Goal: Information Seeking & Learning: Learn about a topic

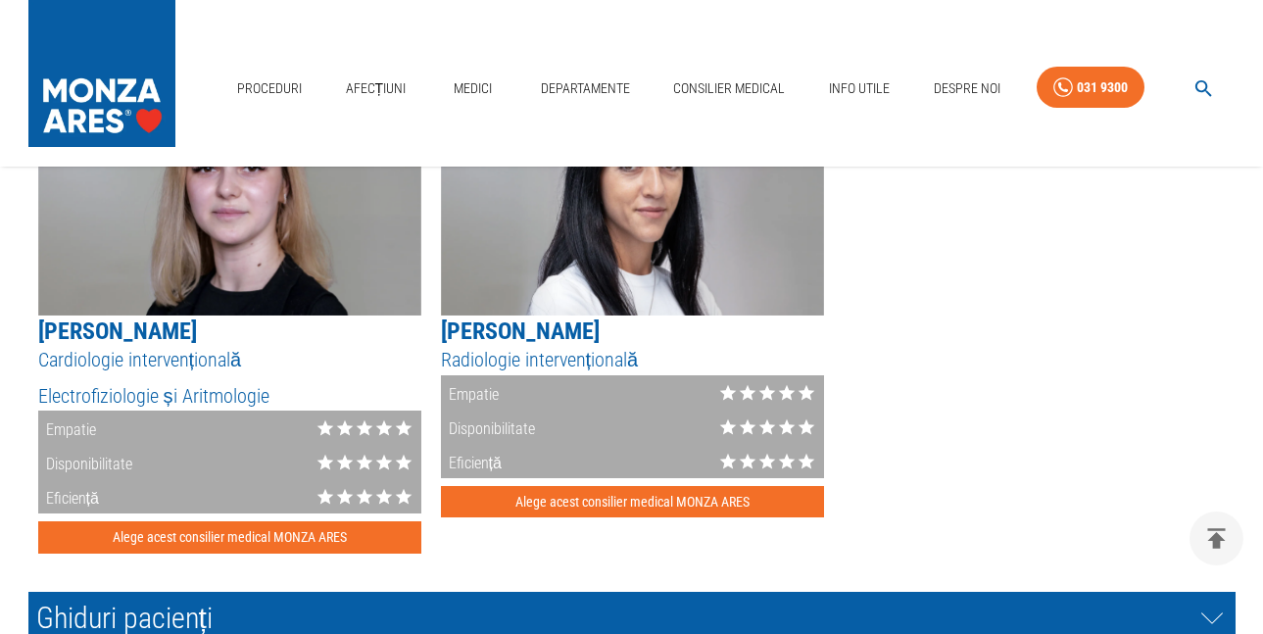
scroll to position [3208, 0]
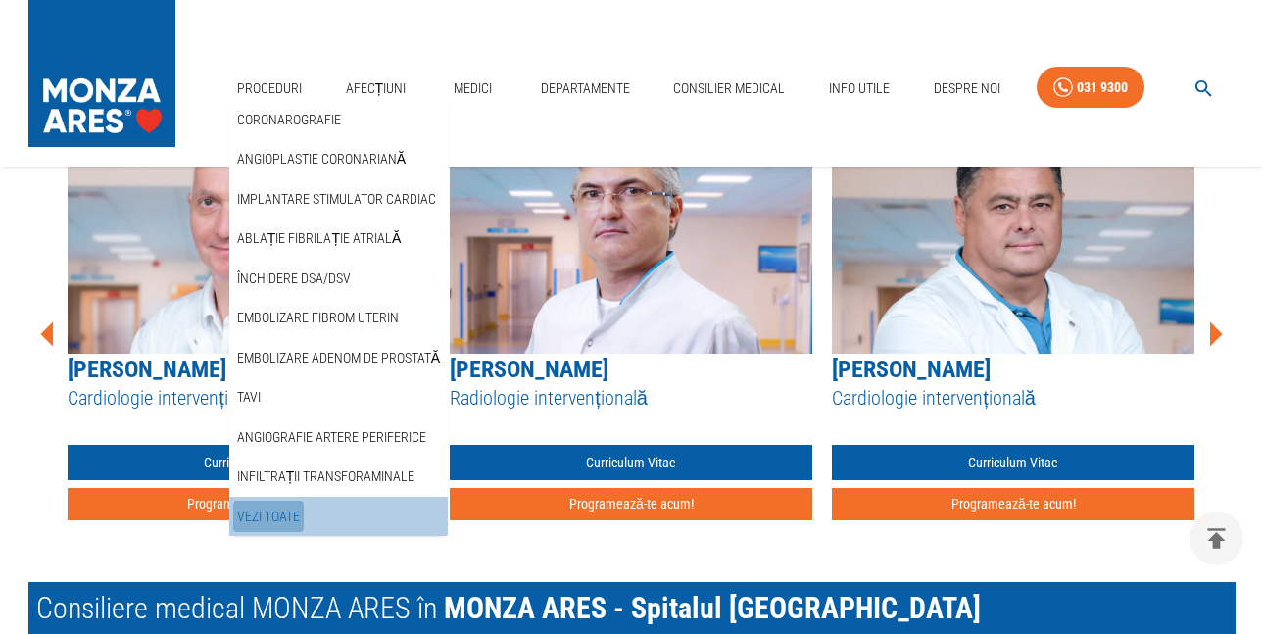
click at [257, 515] on link "Vezi Toate" at bounding box center [268, 517] width 71 height 32
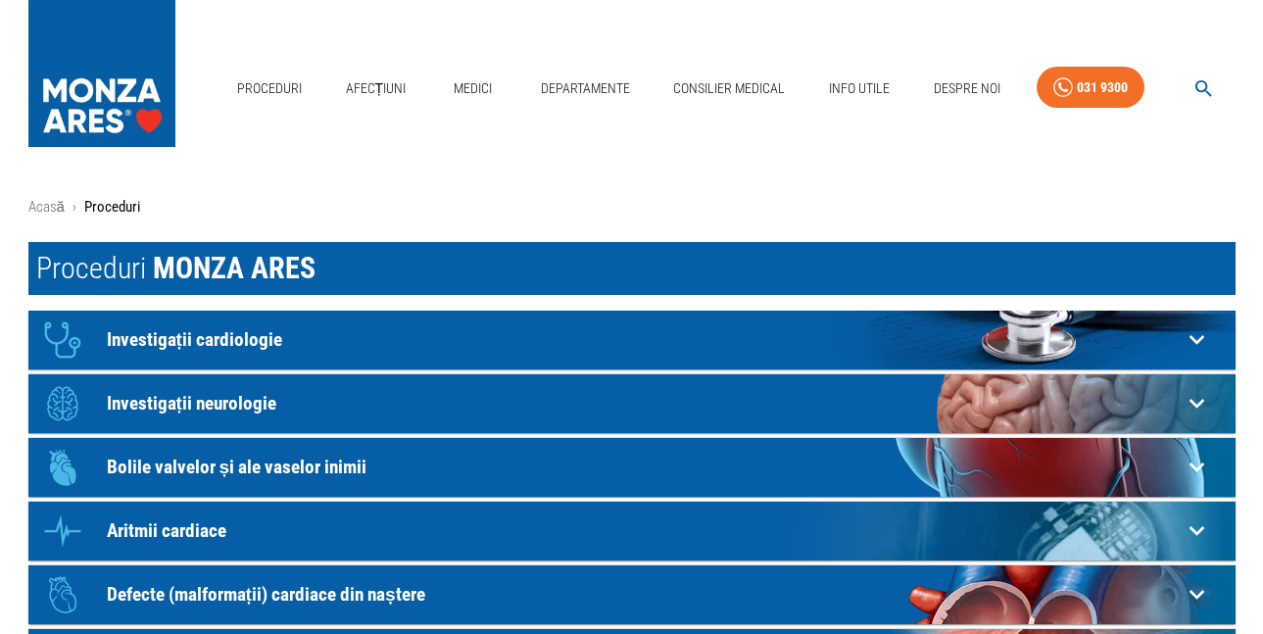
click at [1196, 399] on icon at bounding box center [1197, 403] width 30 height 30
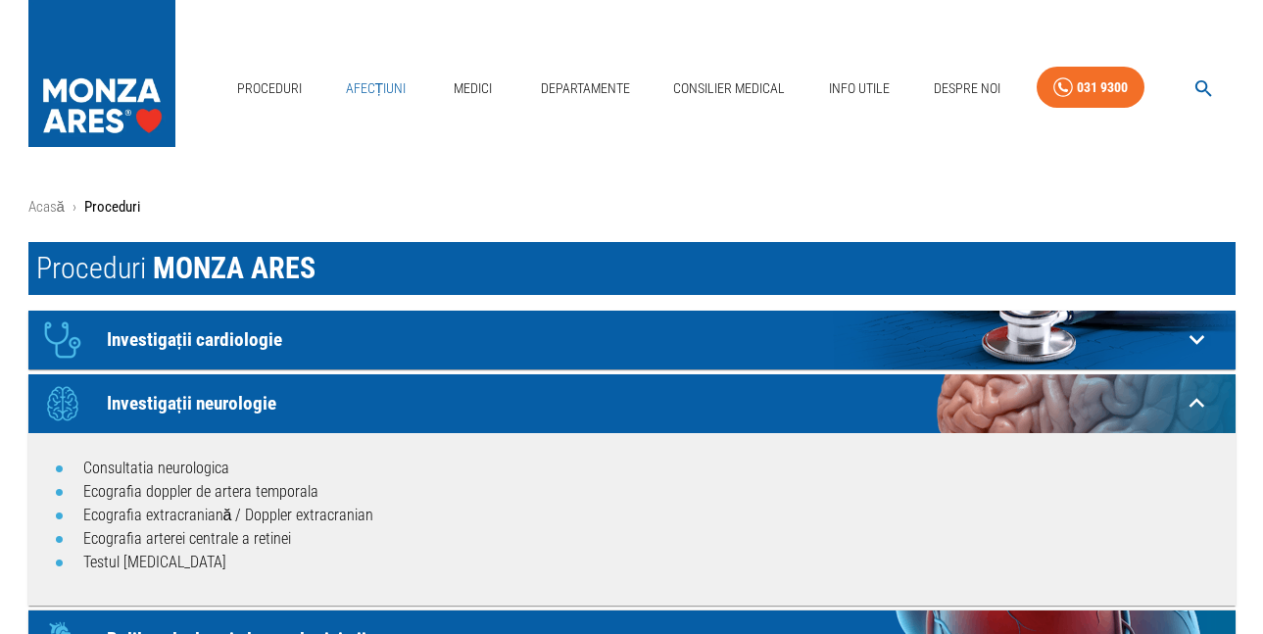
click at [366, 88] on link "Afecțiuni" at bounding box center [376, 89] width 76 height 40
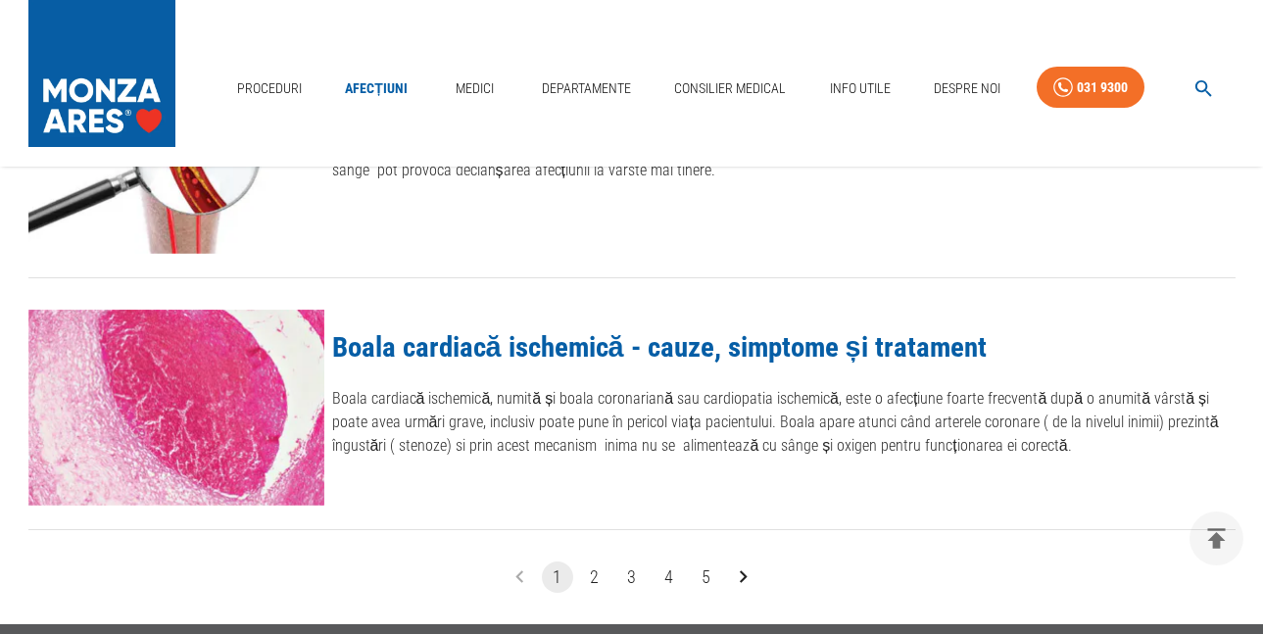
scroll to position [2451, 0]
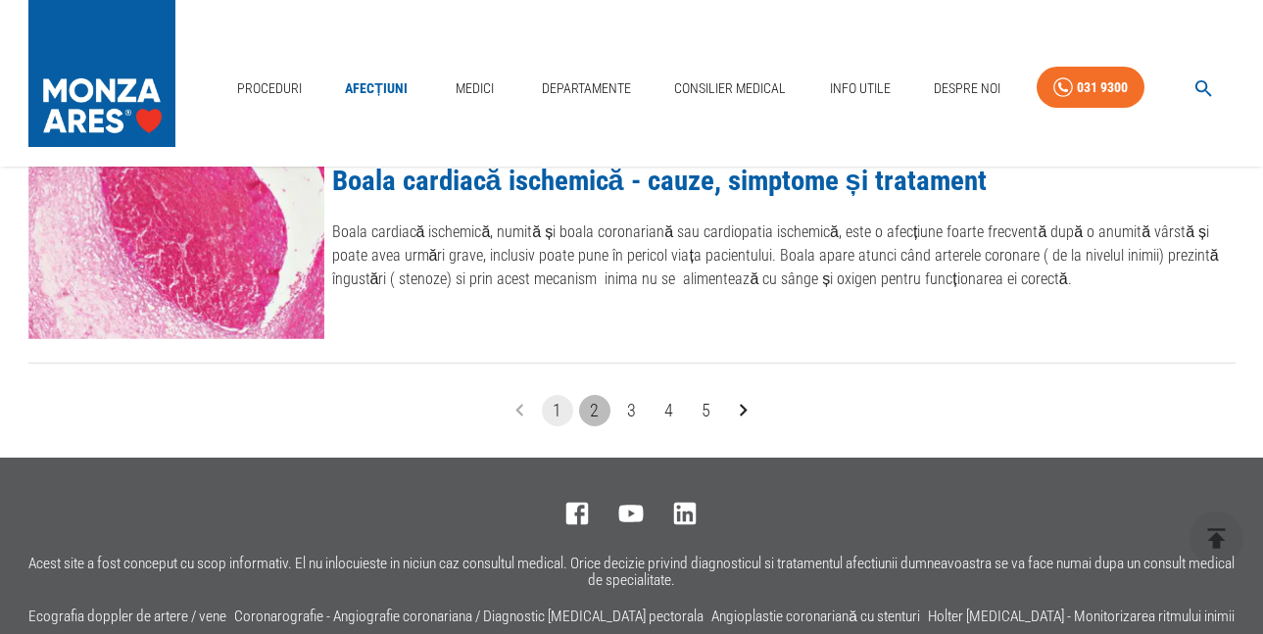
click at [591, 409] on button "2" at bounding box center [594, 410] width 31 height 31
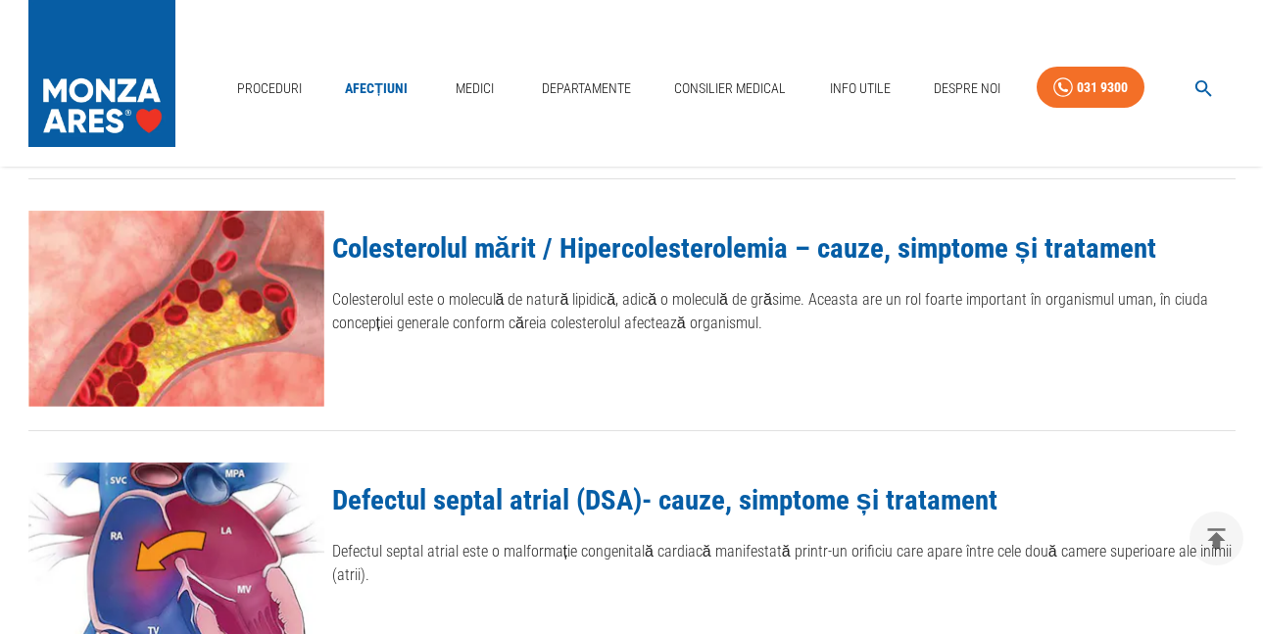
scroll to position [1176, 0]
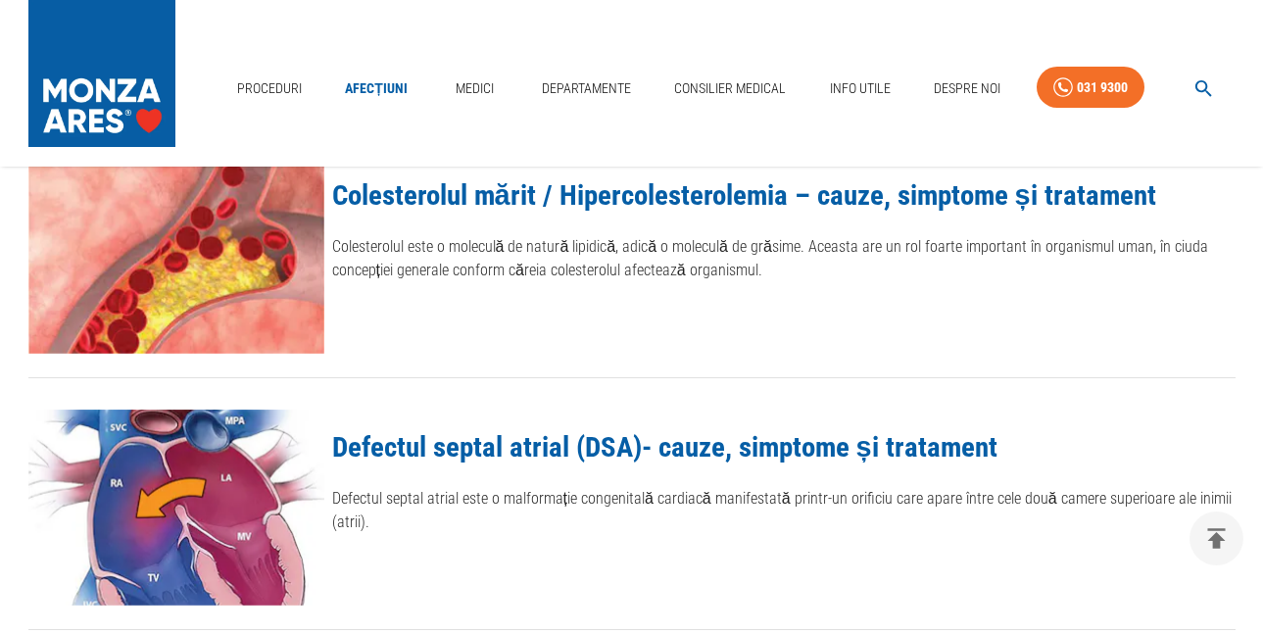
click at [502, 197] on link "Colesterolul mărit / Hipercolesterolemia – cauze, simptome și tratament" at bounding box center [744, 194] width 824 height 33
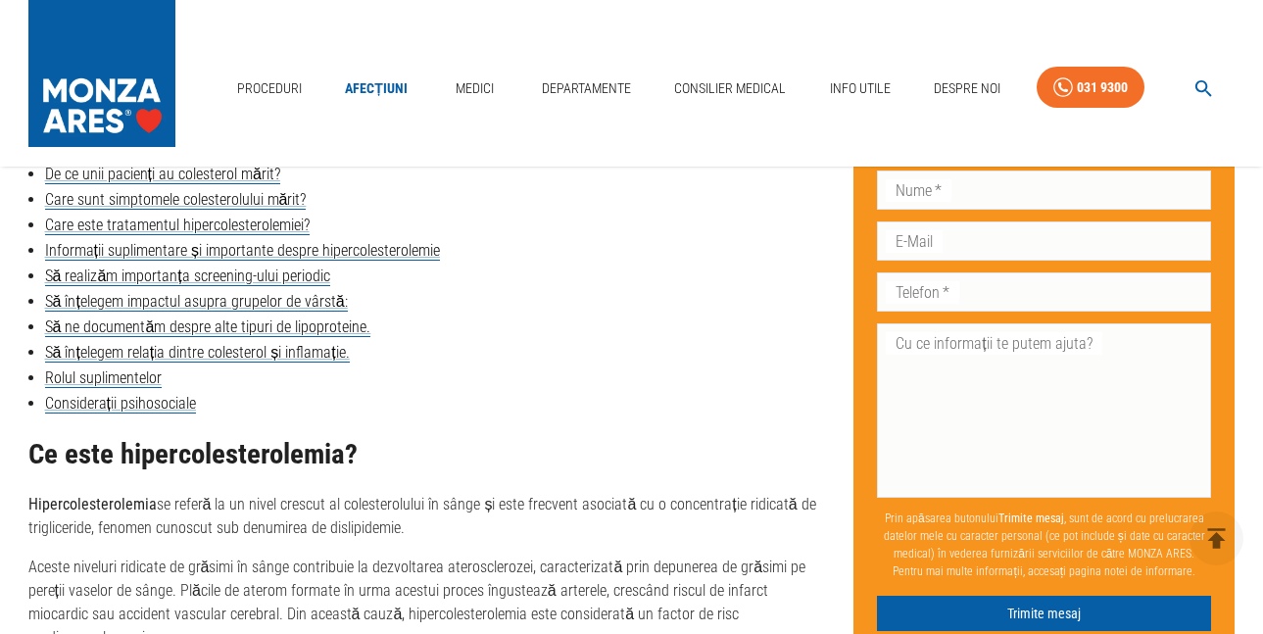
scroll to position [882, 0]
